Goal: Transaction & Acquisition: Purchase product/service

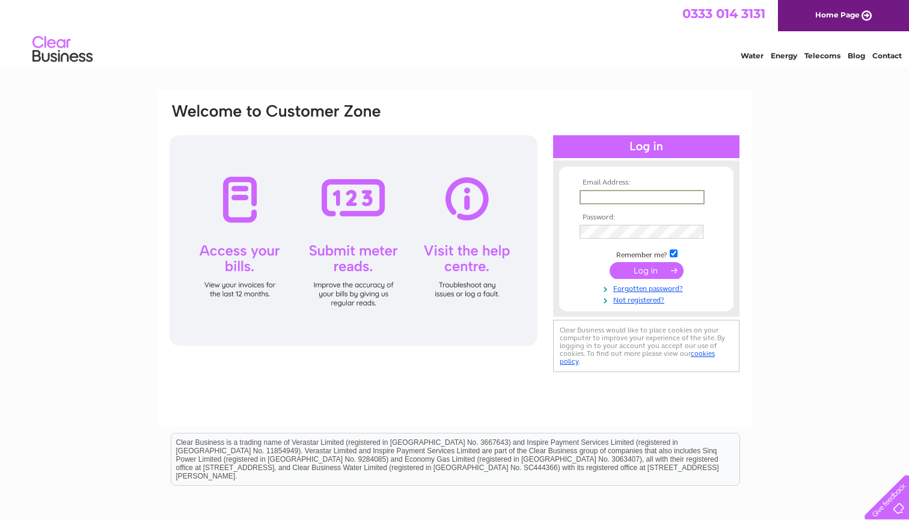
type input "olly@fretronics.com"
click at [412, 69] on div "Water Energy Telecoms Blog Contact" at bounding box center [454, 50] width 909 height 39
click at [865, 15] on link "Home Page" at bounding box center [843, 15] width 131 height 31
type input "olly@fretronics.com"
click at [645, 271] on input "submit" at bounding box center [647, 270] width 74 height 17
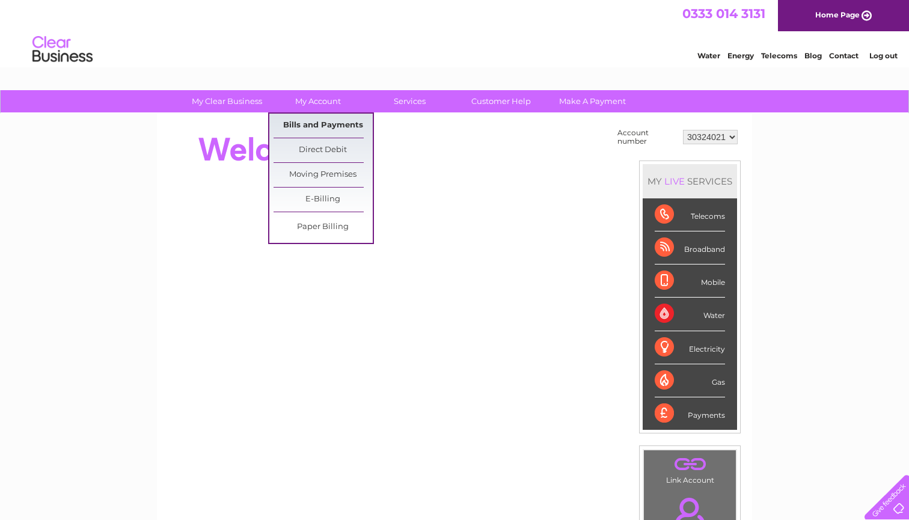
click at [319, 124] on link "Bills and Payments" at bounding box center [323, 126] width 99 height 24
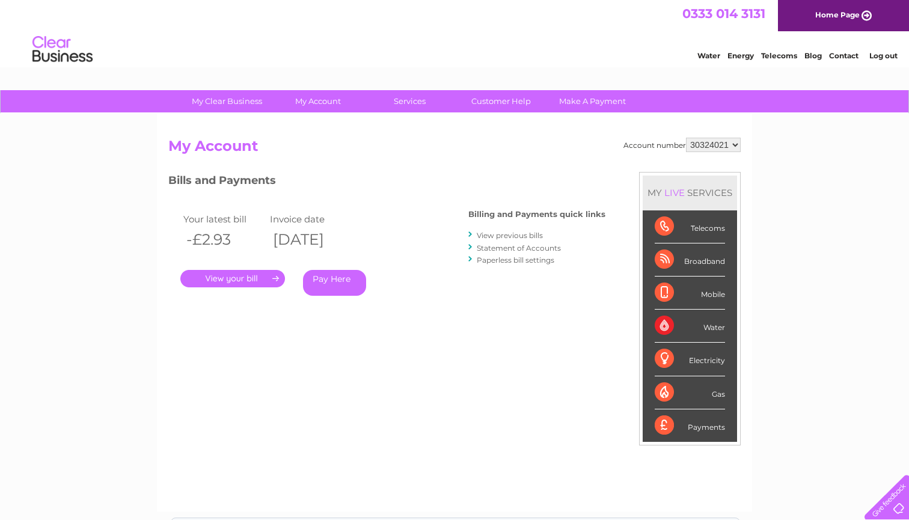
click at [354, 277] on link "Pay Here" at bounding box center [334, 283] width 63 height 26
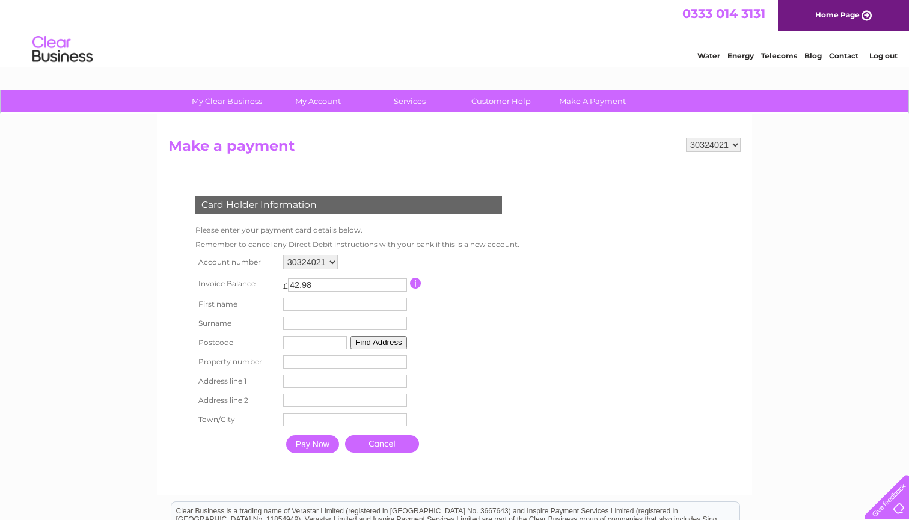
click at [320, 311] on td "First name" at bounding box center [345, 304] width 130 height 19
click at [298, 301] on input "Olvier" at bounding box center [346, 304] width 124 height 13
type input "Oliver"
type input "Warner"
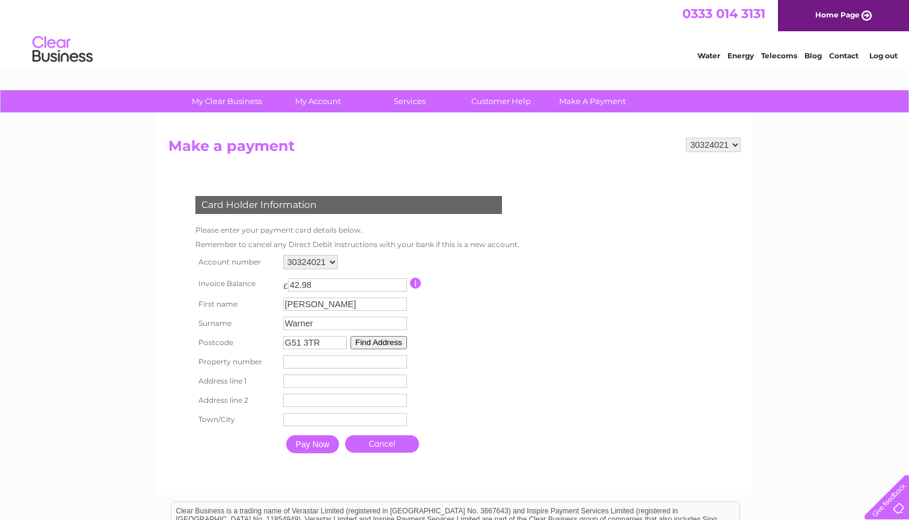
type input "G51 3TR"
click at [388, 340] on button "Find Address" at bounding box center [379, 342] width 57 height 13
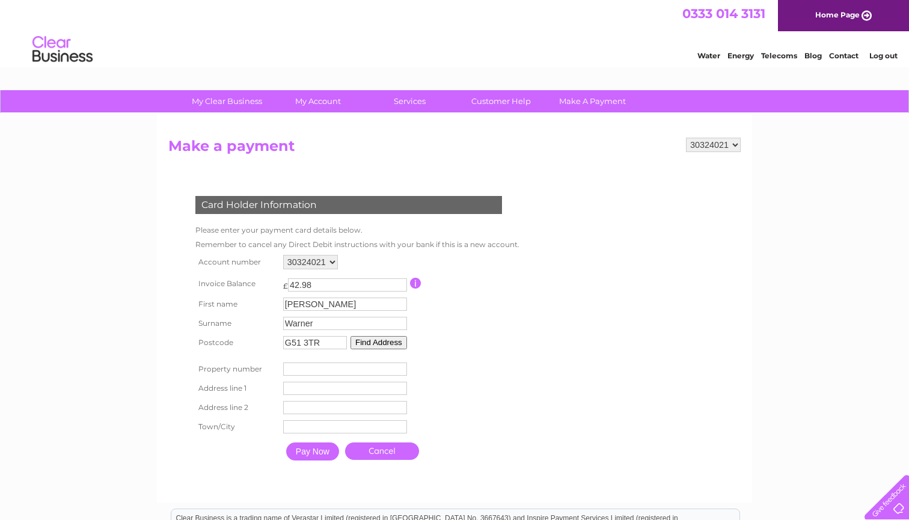
click at [394, 369] on input "number" at bounding box center [345, 369] width 124 height 13
click at [394, 346] on button "Find Address" at bounding box center [379, 342] width 57 height 13
click at [356, 375] on input "number" at bounding box center [345, 369] width 124 height 13
click at [400, 366] on input "1" at bounding box center [345, 369] width 124 height 13
click at [400, 366] on input "2" at bounding box center [345, 369] width 124 height 13
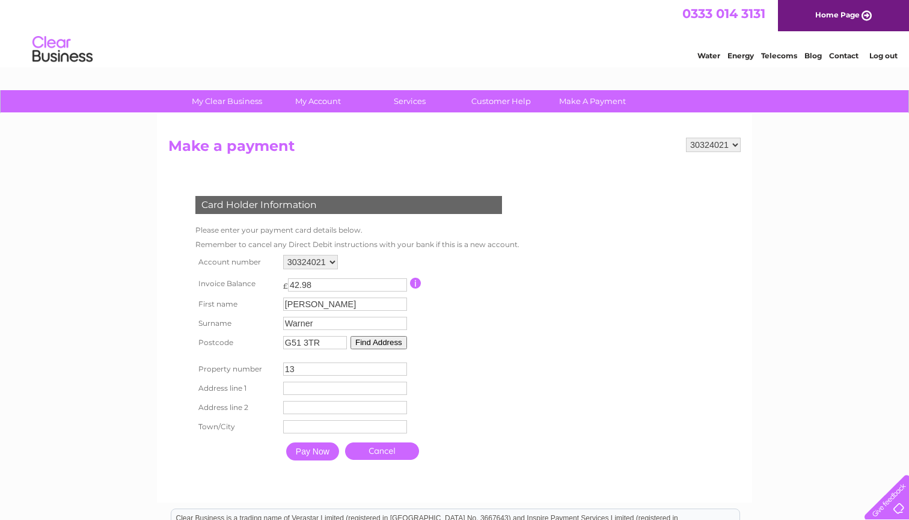
click at [400, 366] on input "13" at bounding box center [345, 369] width 124 height 13
click at [352, 375] on input "13" at bounding box center [345, 369] width 124 height 13
type input "37"
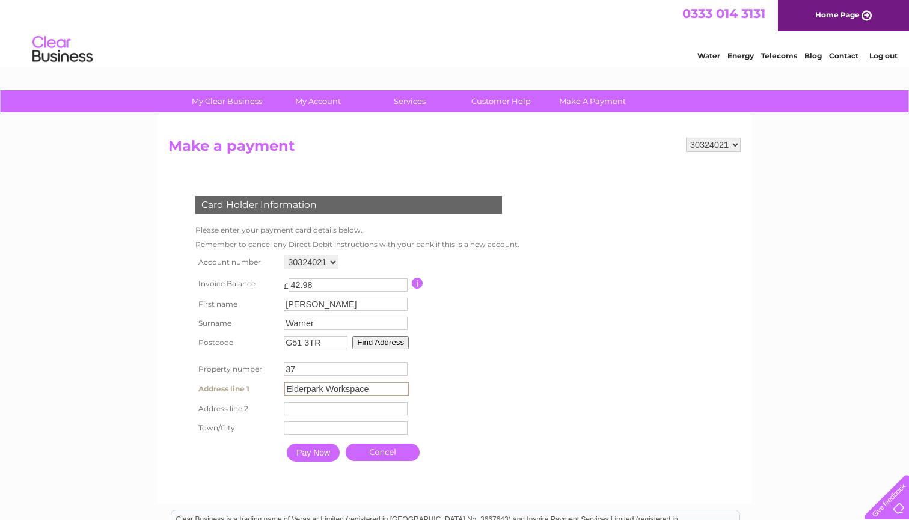
type input "Elderpark Workspace"
type input "Glasgow"
click at [215, 468] on div "Card Holder Information Please enter your payment card details below. Remember …" at bounding box center [351, 332] width 366 height 320
click at [296, 456] on input "Pay Now" at bounding box center [312, 452] width 53 height 18
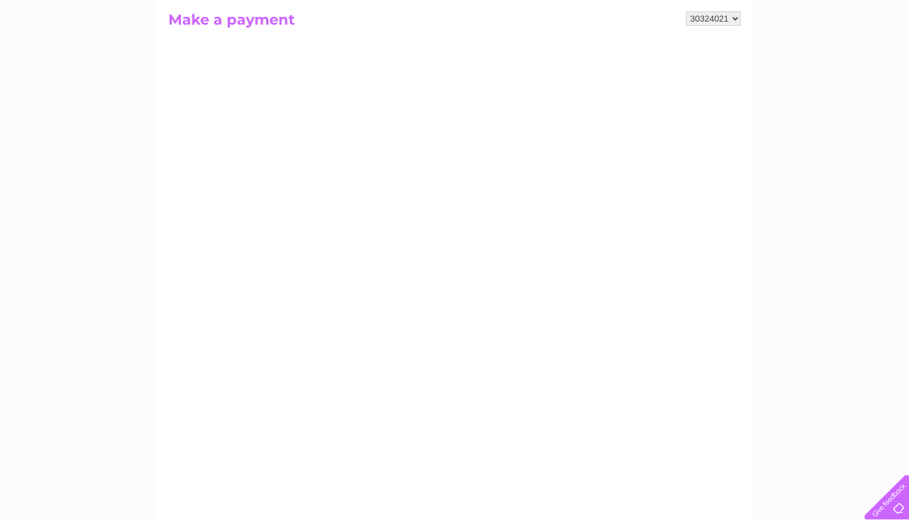
scroll to position [129, 0]
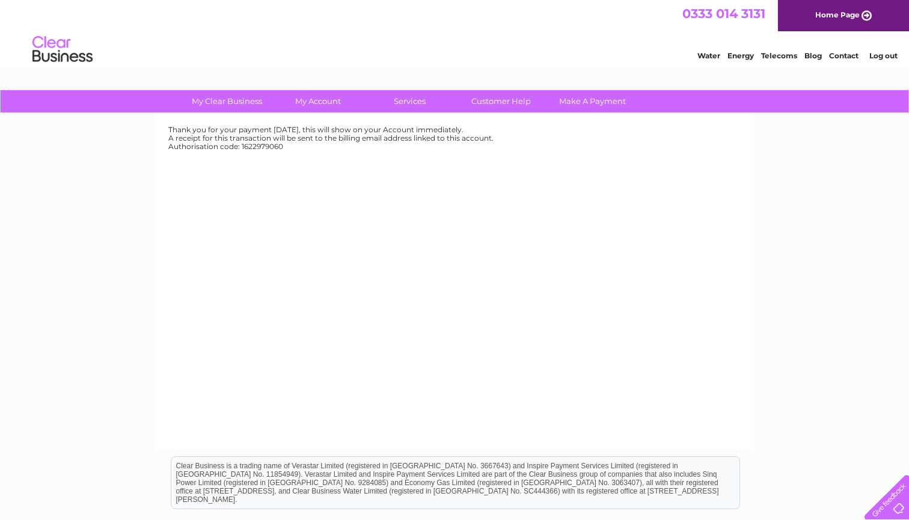
click at [830, 366] on div "My Clear Business Login Details My Details My Preferences Link Account My Accou…" at bounding box center [454, 373] width 909 height 566
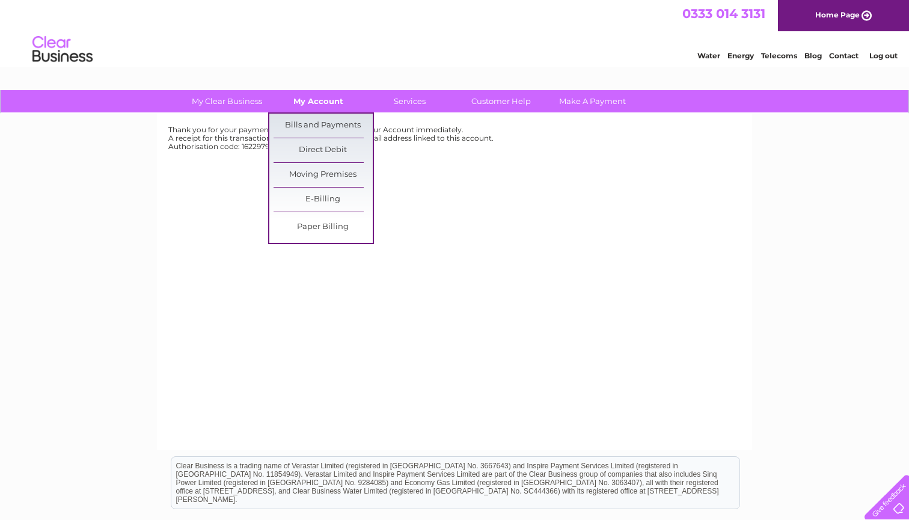
click at [308, 99] on link "My Account" at bounding box center [318, 101] width 99 height 22
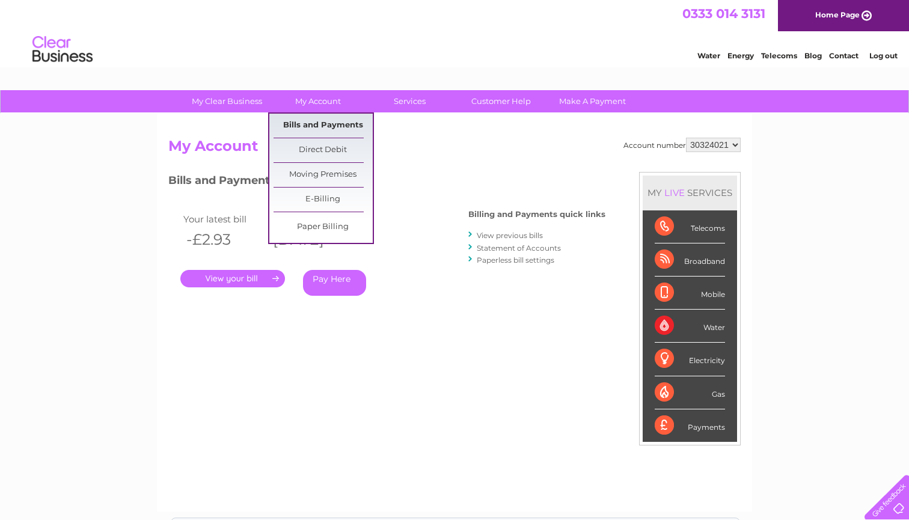
click at [328, 123] on link "Bills and Payments" at bounding box center [323, 126] width 99 height 24
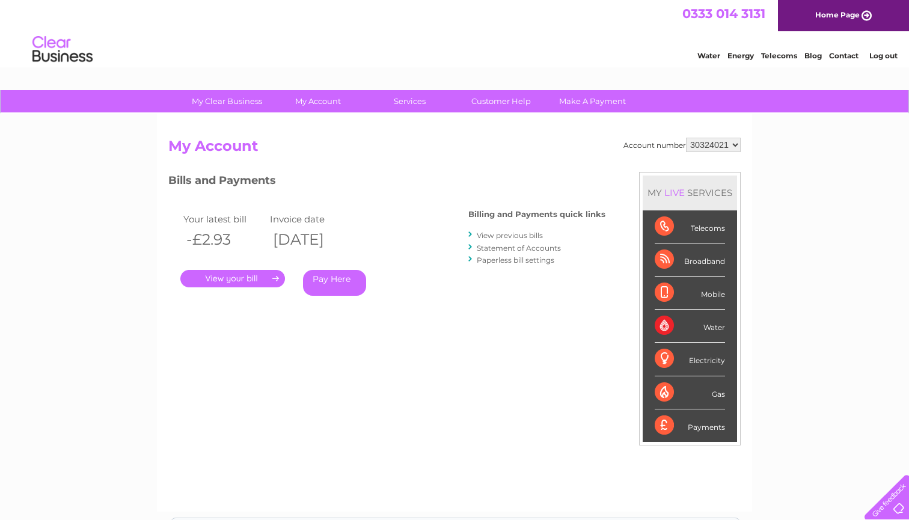
click at [343, 281] on link "Pay Here" at bounding box center [334, 283] width 63 height 26
